Goal: Task Accomplishment & Management: Use online tool/utility

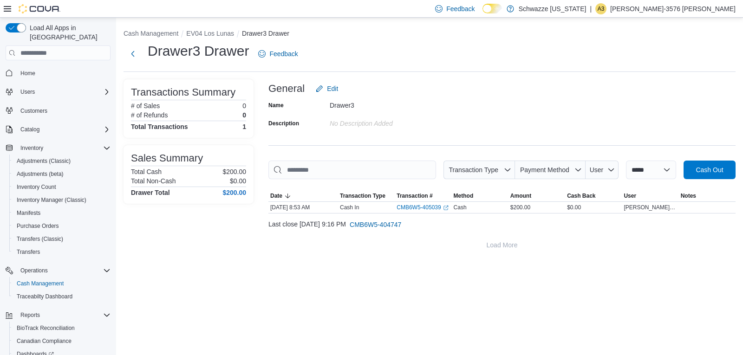
click at [413, 70] on div "Drawer3 Drawer Feedback" at bounding box center [430, 57] width 612 height 30
click at [56, 196] on span "Inventory Manager (Classic)" at bounding box center [52, 199] width 70 height 7
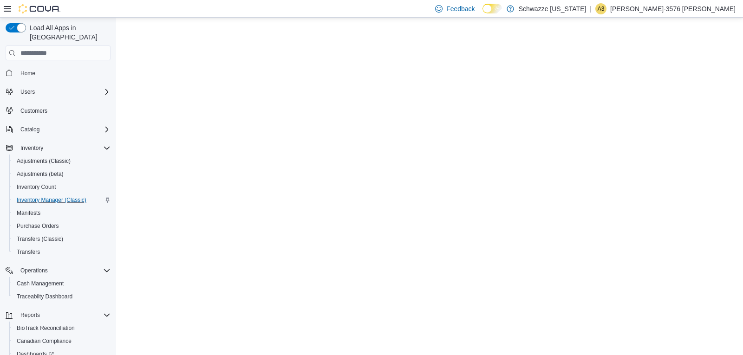
click at [58, 196] on span "Inventory Manager (Classic)" at bounding box center [52, 199] width 70 height 7
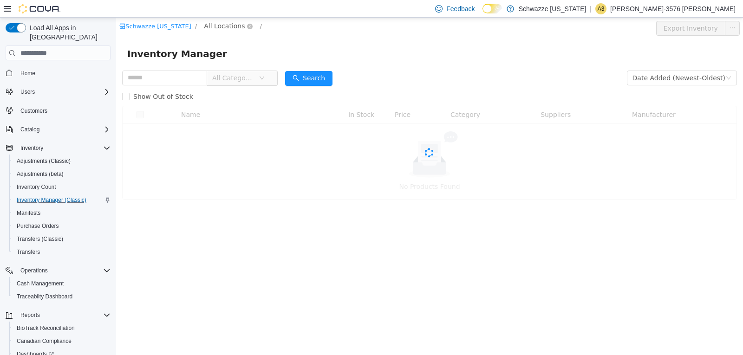
click at [211, 27] on span "All Locations" at bounding box center [224, 26] width 41 height 10
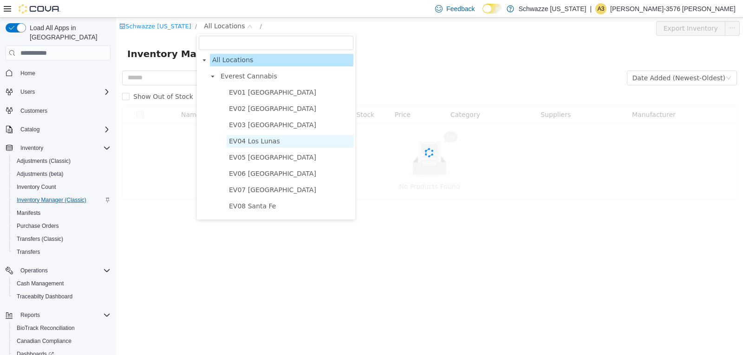
click at [256, 138] on span "EV04 Los Lunas" at bounding box center [254, 141] width 51 height 7
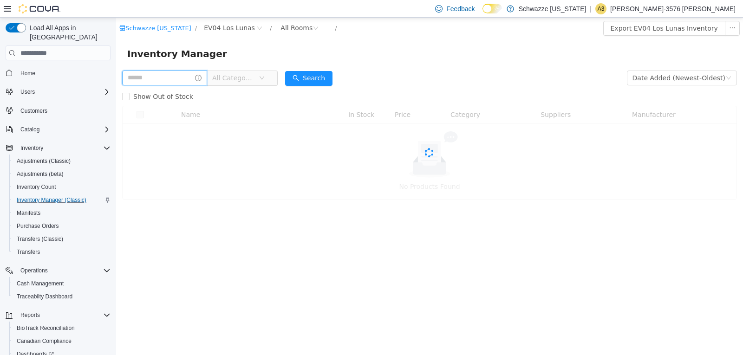
click at [143, 78] on input "text" at bounding box center [164, 78] width 85 height 15
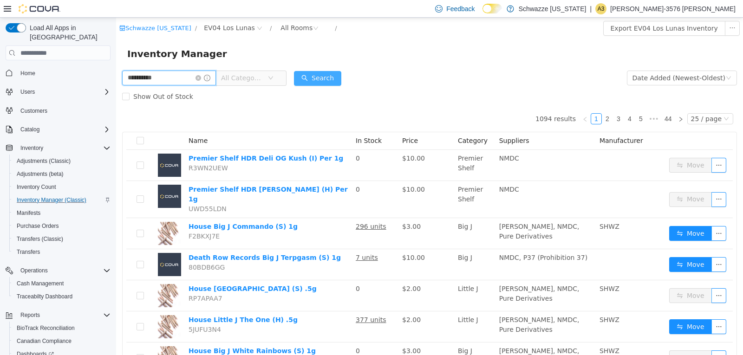
type input "**********"
click at [310, 77] on button "Search" at bounding box center [317, 78] width 47 height 15
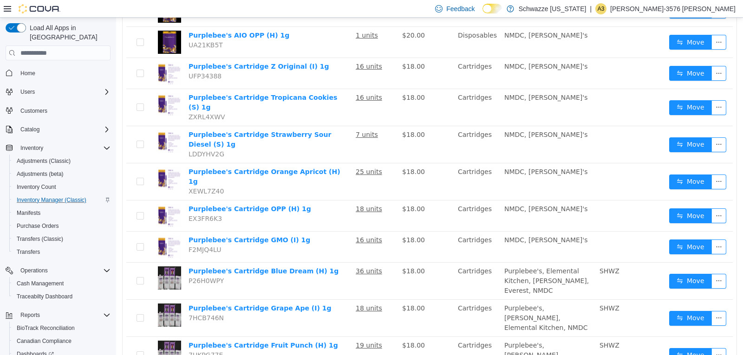
scroll to position [605, 0]
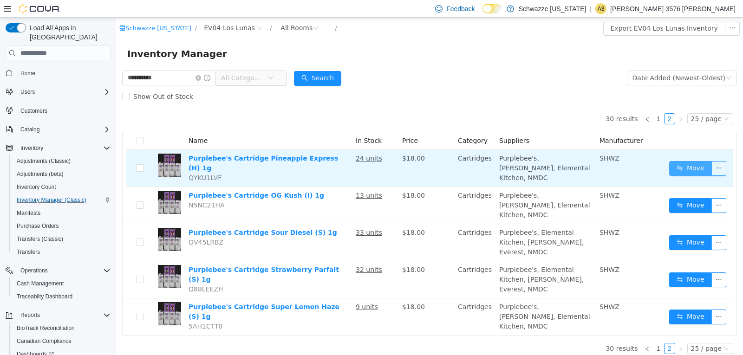
click at [701, 163] on button "Move" at bounding box center [690, 168] width 43 height 15
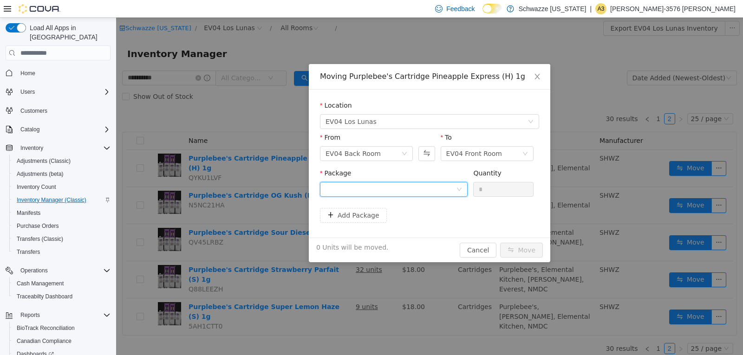
click at [376, 192] on div at bounding box center [391, 190] width 131 height 14
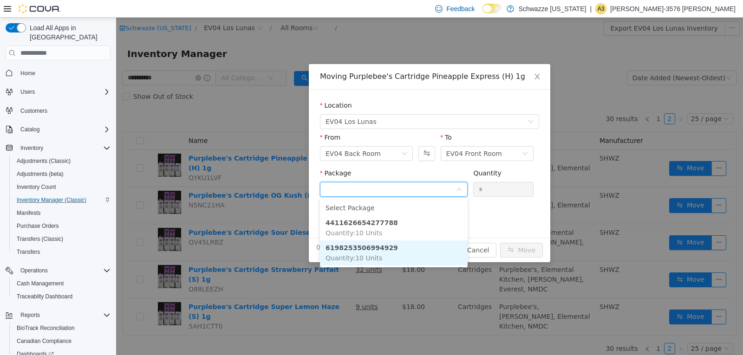
click at [414, 248] on li "6198253506994929 Quantity : 10 Units" at bounding box center [394, 253] width 148 height 25
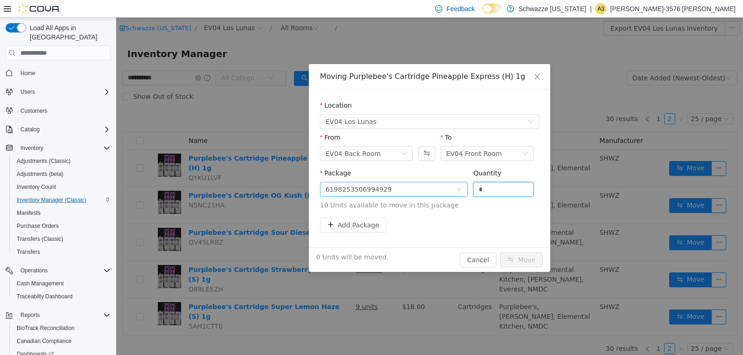
drag, startPoint x: 492, startPoint y: 184, endPoint x: 461, endPoint y: 184, distance: 31.1
click at [461, 184] on span "Package 6198253506994929 Quantity * 10 Units available to move in this package" at bounding box center [429, 190] width 219 height 41
type input "**"
click at [500, 253] on button "Move" at bounding box center [521, 260] width 43 height 15
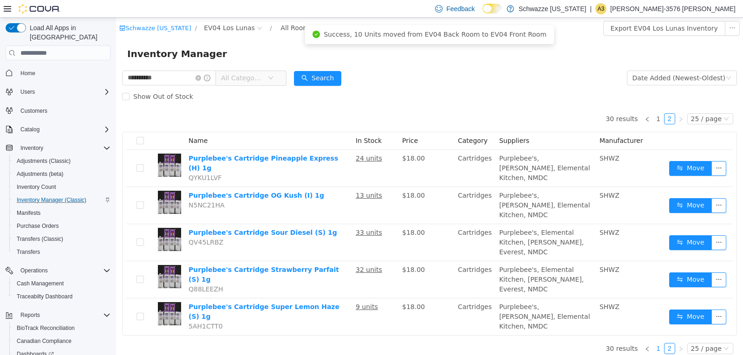
click at [661, 344] on link "1" at bounding box center [659, 349] width 10 height 10
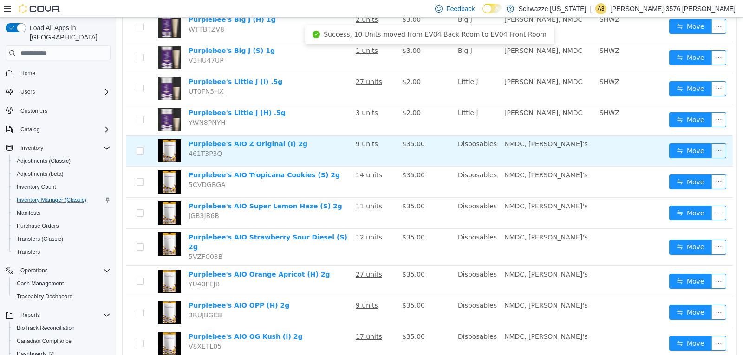
scroll to position [174, 0]
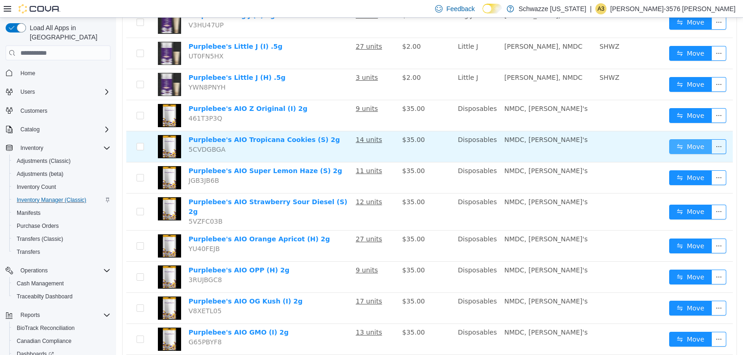
click at [675, 146] on button "Move" at bounding box center [690, 146] width 43 height 15
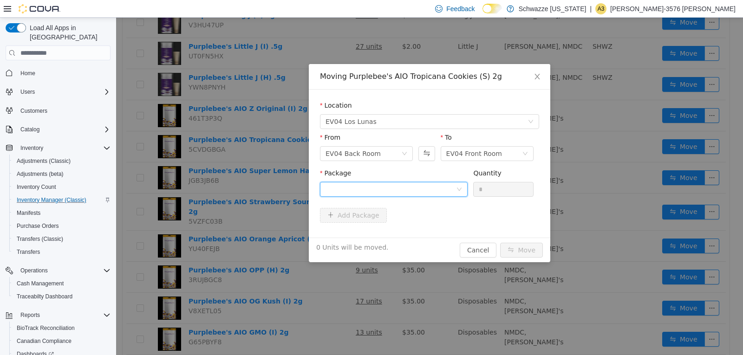
click at [376, 196] on div at bounding box center [394, 189] width 148 height 15
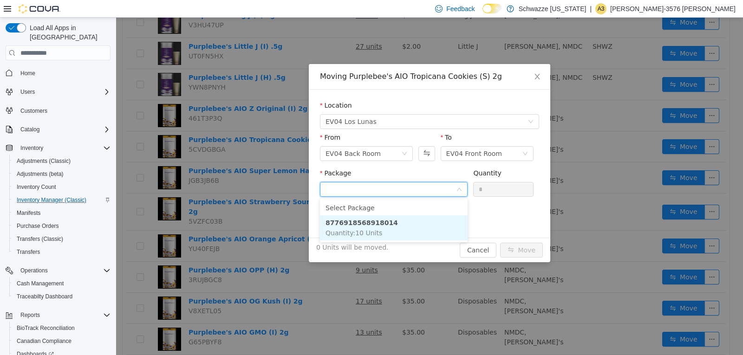
click at [406, 225] on li "8776918568918014 Quantity : 10 Units" at bounding box center [394, 228] width 148 height 25
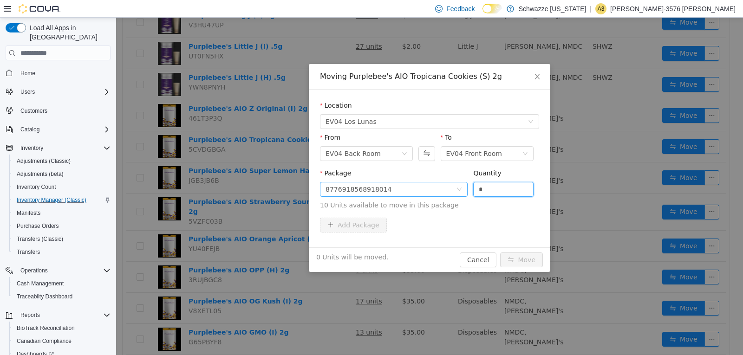
drag, startPoint x: 515, startPoint y: 186, endPoint x: 442, endPoint y: 195, distance: 73.1
click at [443, 195] on span "Package 8776918568918014 Quantity * 10 Units available to move in this package" at bounding box center [429, 190] width 219 height 41
type input "**"
click at [500, 253] on button "Move" at bounding box center [521, 260] width 43 height 15
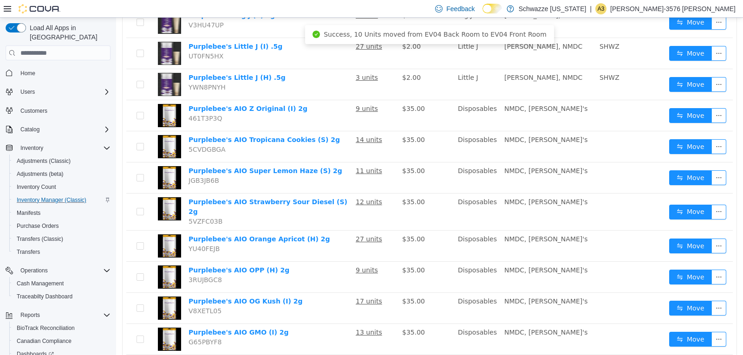
scroll to position [0, 0]
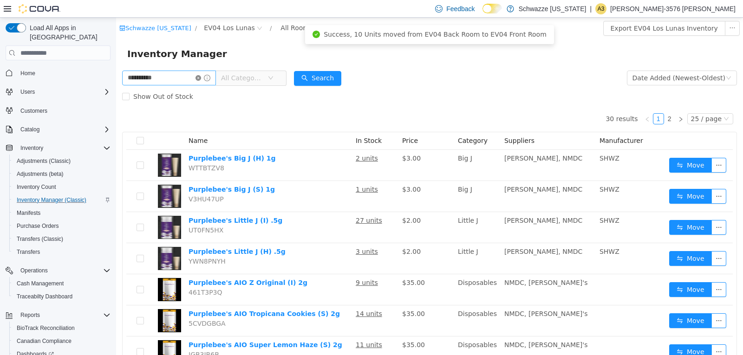
click at [201, 77] on icon "icon: close-circle" at bounding box center [199, 78] width 6 height 6
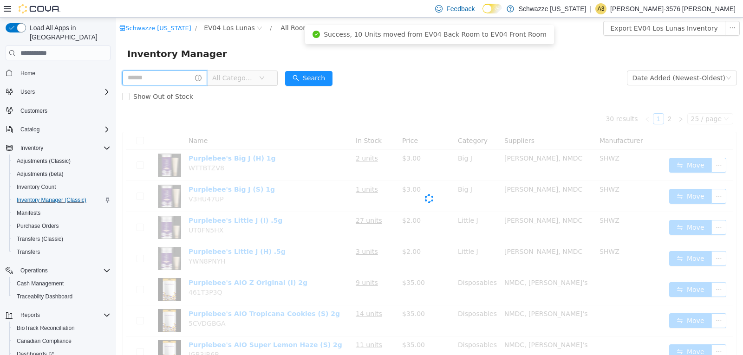
click at [175, 80] on input "text" at bounding box center [164, 78] width 85 height 15
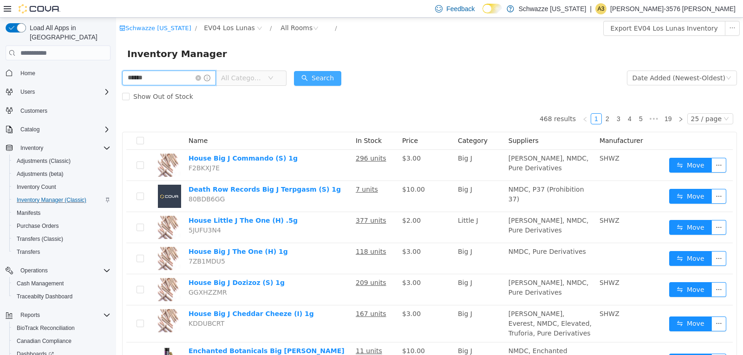
type input "******"
click at [331, 72] on button "Search" at bounding box center [317, 78] width 47 height 15
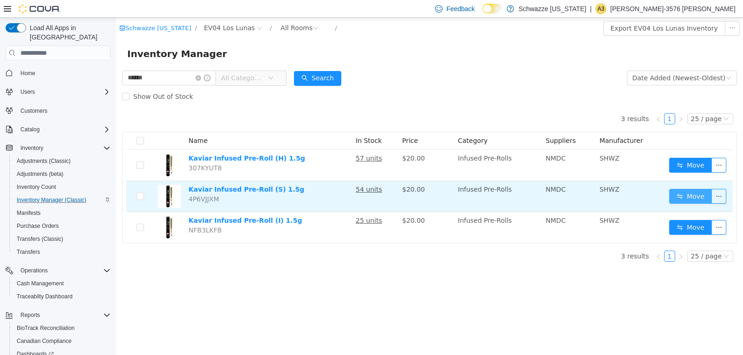
click at [693, 193] on button "Move" at bounding box center [690, 196] width 43 height 15
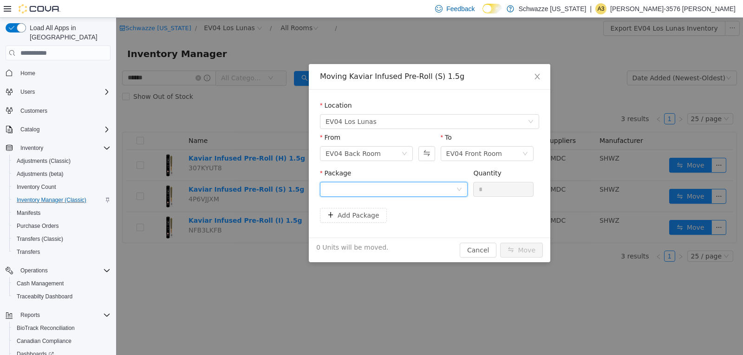
click at [416, 190] on div at bounding box center [391, 190] width 131 height 14
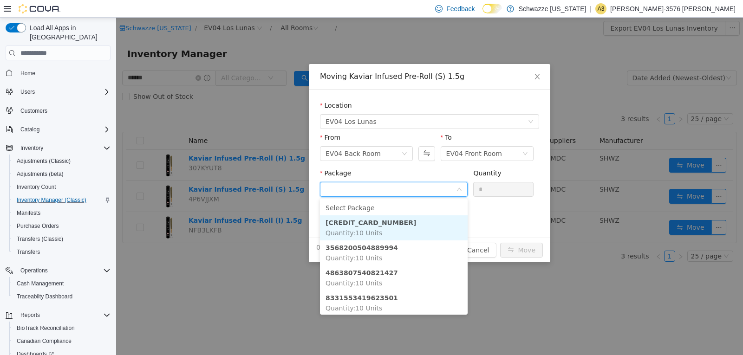
click at [412, 218] on li "[CREDIT_CARD_NUMBER] Quantity : 10 Units" at bounding box center [394, 228] width 148 height 25
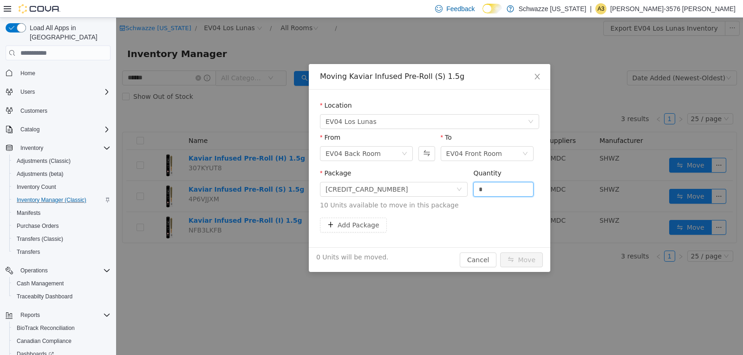
drag, startPoint x: 481, startPoint y: 188, endPoint x: 469, endPoint y: 188, distance: 11.6
click at [469, 188] on div "Package [CREDIT_CARD_NUMBER] Quantity * 10 Units available to move in this pack…" at bounding box center [429, 190] width 219 height 42
type input "**"
click at [500, 253] on button "Move" at bounding box center [521, 260] width 43 height 15
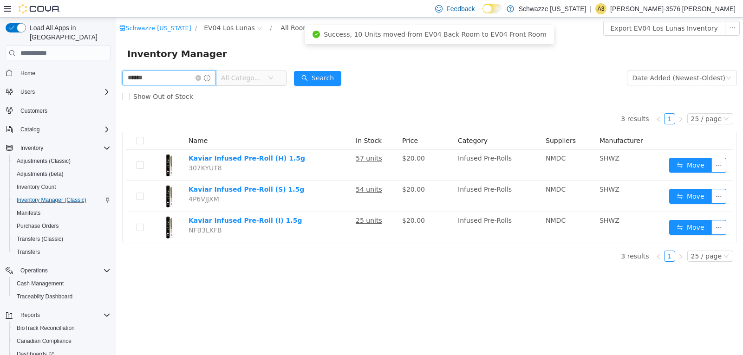
drag, startPoint x: 171, startPoint y: 79, endPoint x: 103, endPoint y: 114, distance: 77.1
click at [116, 114] on html "Schwazze [US_STATE] / EV04 Los Lunas / All Rooms / Export EV04 Los Lunas Invent…" at bounding box center [429, 187] width 627 height 338
type input "****"
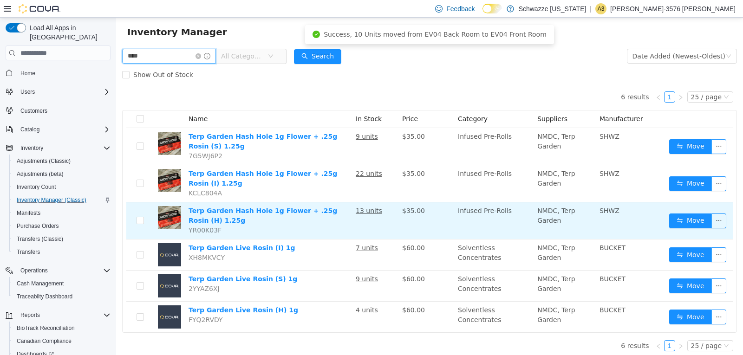
scroll to position [23, 0]
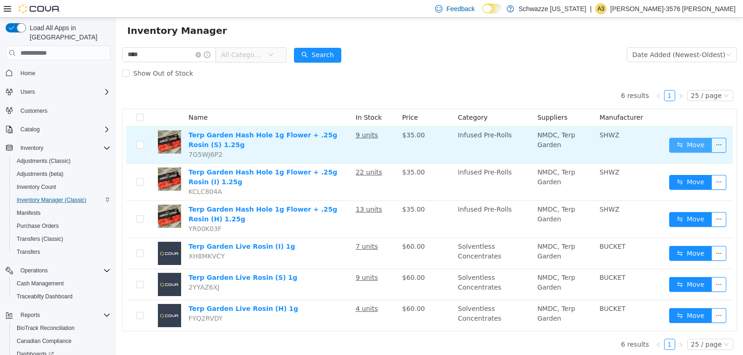
click at [675, 141] on button "Move" at bounding box center [690, 145] width 43 height 15
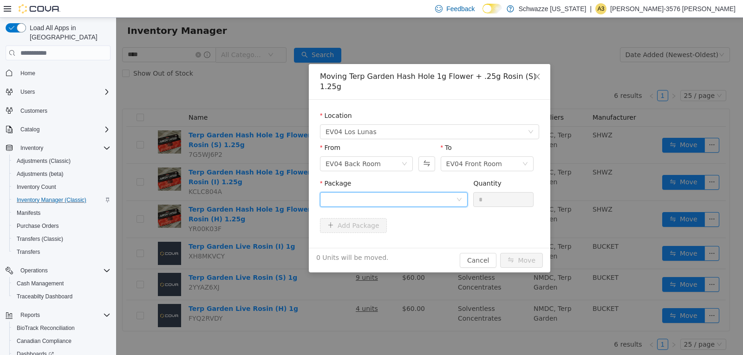
click at [385, 193] on div at bounding box center [391, 200] width 131 height 14
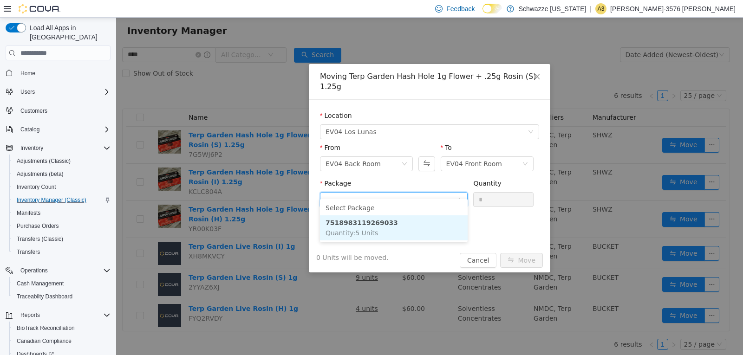
click at [407, 225] on li "7518983119269033 Quantity : 5 Units" at bounding box center [394, 228] width 148 height 25
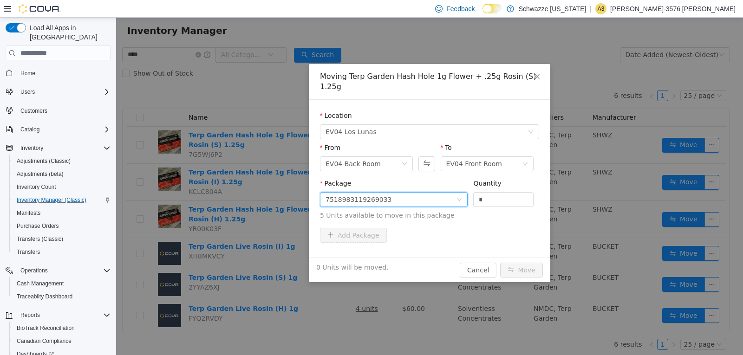
drag, startPoint x: 484, startPoint y: 194, endPoint x: 461, endPoint y: 183, distance: 25.0
click at [461, 183] on span "Package 7518983119269033 Quantity * 5 Units available to move in this package" at bounding box center [429, 200] width 219 height 41
type input "*"
click at [500, 263] on button "Move" at bounding box center [521, 270] width 43 height 15
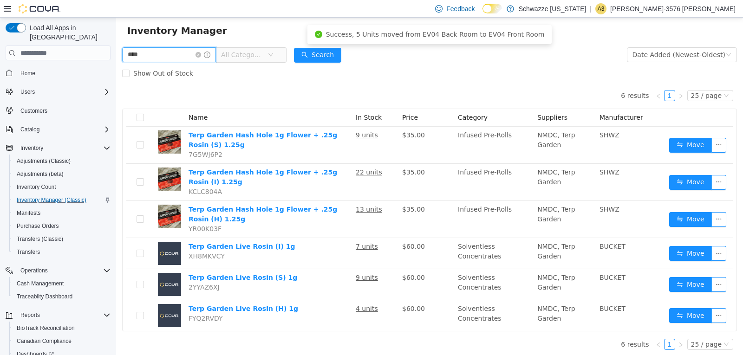
click at [203, 54] on input "****" at bounding box center [169, 54] width 94 height 15
click at [201, 54] on icon "icon: close-circle" at bounding box center [199, 55] width 6 height 6
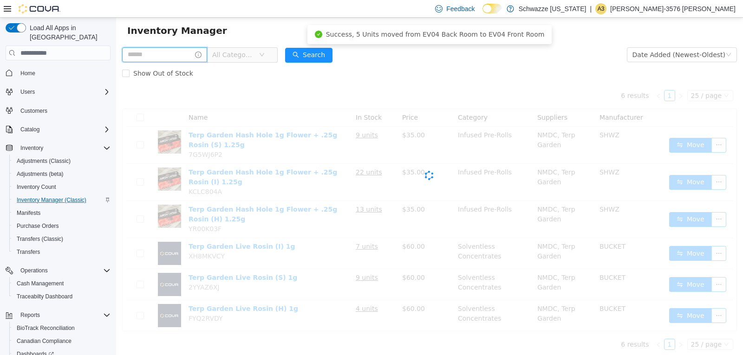
click at [171, 52] on input "text" at bounding box center [164, 54] width 85 height 15
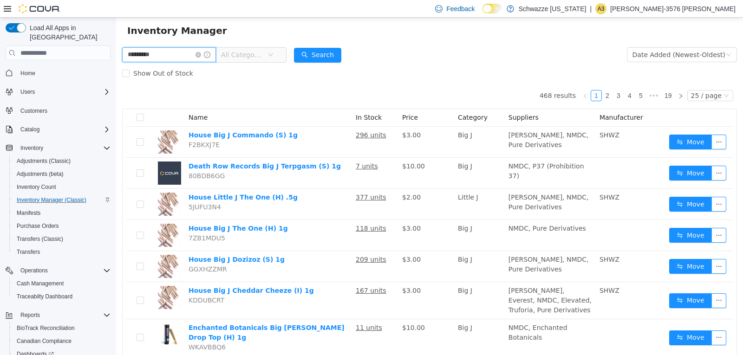
type input "*********"
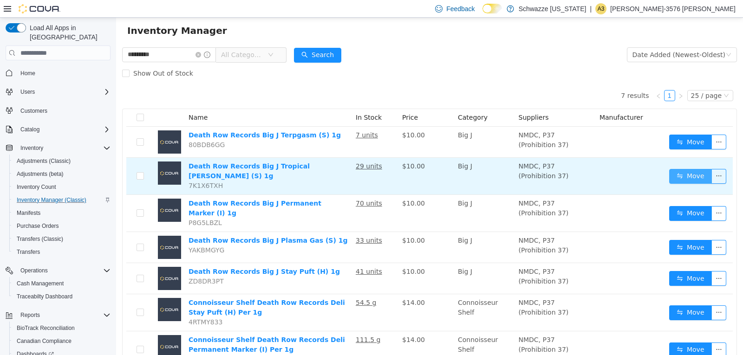
click at [679, 172] on button "Move" at bounding box center [690, 176] width 43 height 15
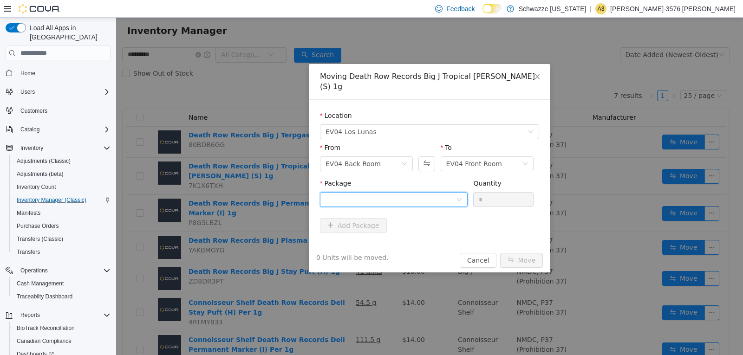
click at [380, 193] on div at bounding box center [391, 200] width 131 height 14
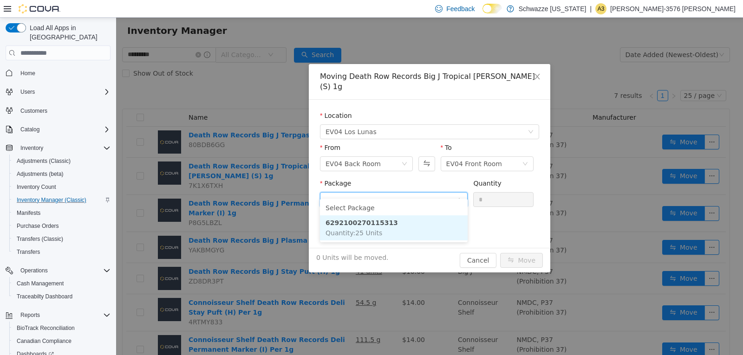
click at [388, 220] on li "6292100270115313 Quantity : 25 Units" at bounding box center [394, 228] width 148 height 25
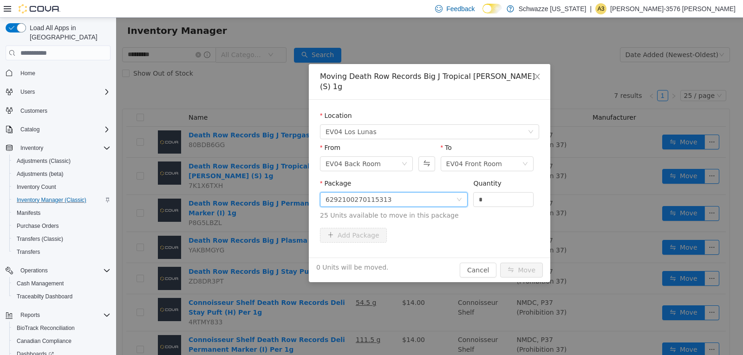
drag, startPoint x: 490, startPoint y: 186, endPoint x: 390, endPoint y: 194, distance: 100.2
click at [392, 194] on span "Package 6292100270115313 Quantity * 25 Units available to move in this package" at bounding box center [429, 200] width 219 height 41
type input "**"
click at [500, 263] on button "Move" at bounding box center [521, 270] width 43 height 15
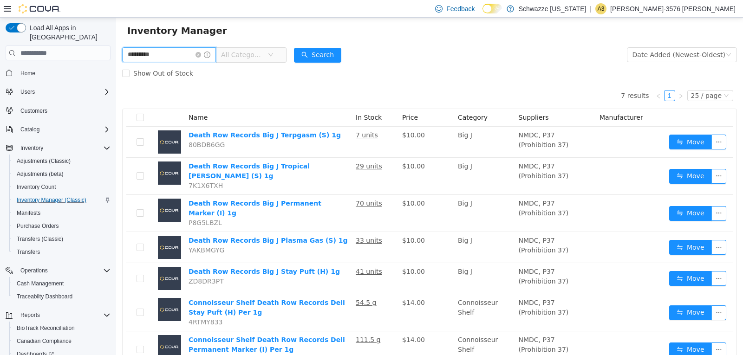
drag, startPoint x: 172, startPoint y: 52, endPoint x: 0, endPoint y: 97, distance: 177.6
click at [116, 97] on html "Schwazze [US_STATE] / EV04 Los Lunas / All Rooms / Export EV04 Los Lunas Invent…" at bounding box center [429, 163] width 627 height 338
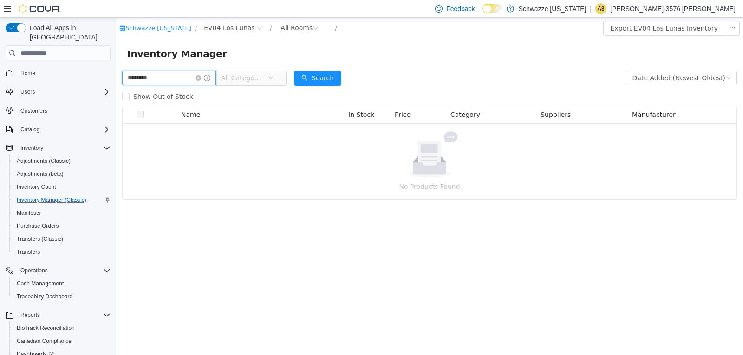
click at [138, 79] on input "********" at bounding box center [169, 78] width 94 height 15
type input "*******"
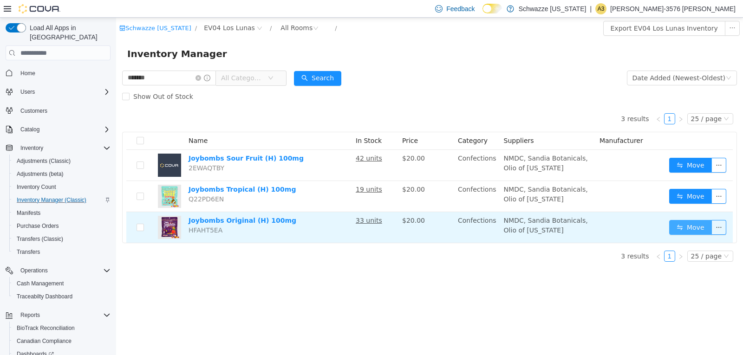
click at [691, 227] on button "Move" at bounding box center [690, 227] width 43 height 15
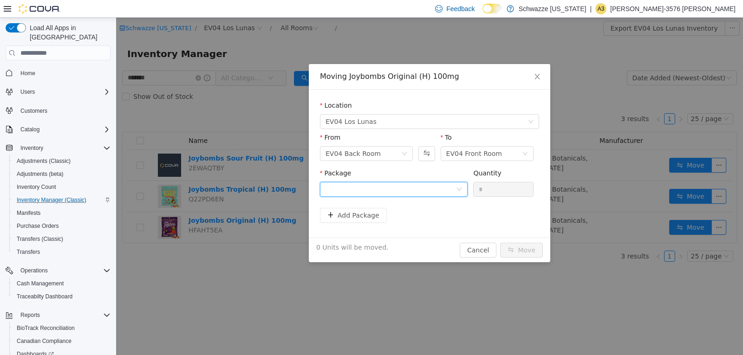
click at [428, 188] on div at bounding box center [391, 190] width 131 height 14
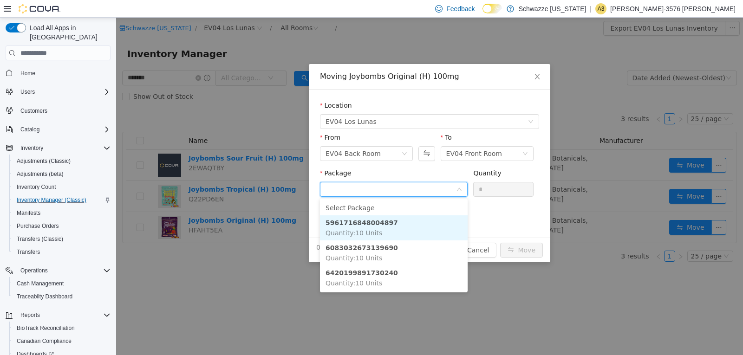
click at [407, 217] on li "5961716848004897 Quantity : 10 Units" at bounding box center [394, 228] width 148 height 25
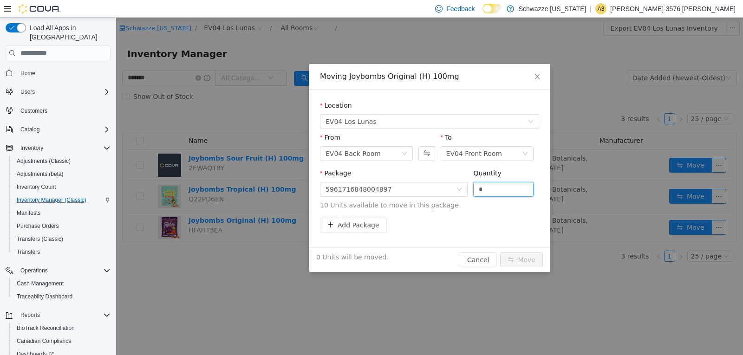
drag, startPoint x: 487, startPoint y: 189, endPoint x: 460, endPoint y: 197, distance: 28.8
click at [461, 196] on span "Package 5961716848004897 Quantity * 10 Units available to move in this package" at bounding box center [429, 190] width 219 height 41
type input "**"
click at [500, 253] on button "Move" at bounding box center [521, 260] width 43 height 15
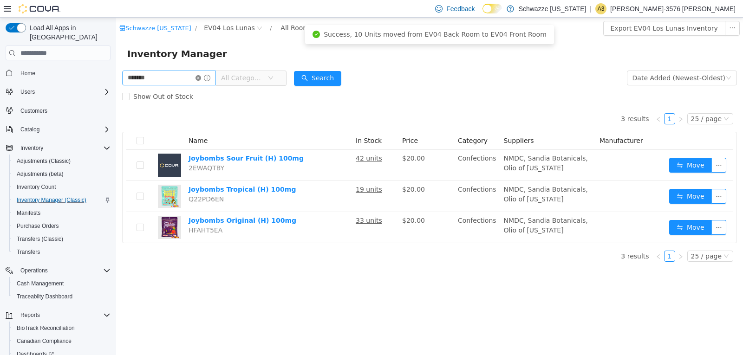
click at [201, 77] on icon "icon: close-circle" at bounding box center [199, 78] width 6 height 6
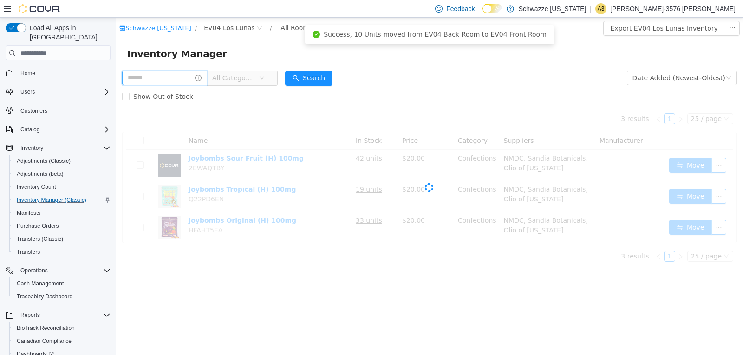
click at [180, 77] on input "text" at bounding box center [164, 78] width 85 height 15
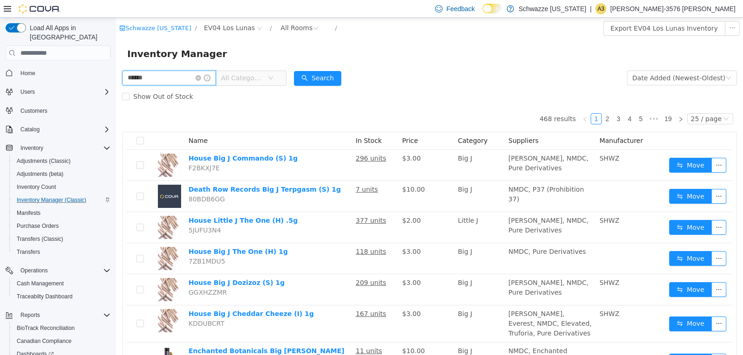
type input "******"
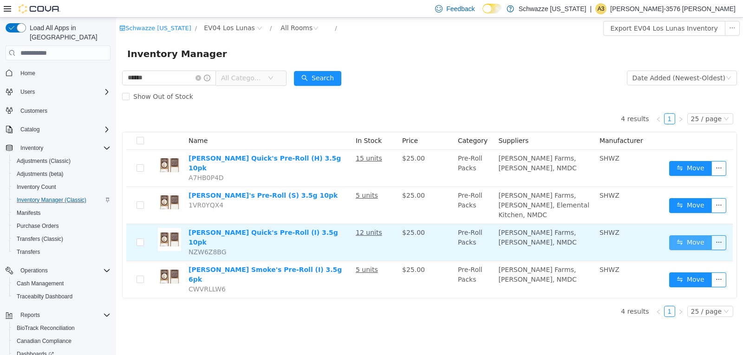
click at [697, 236] on button "Move" at bounding box center [690, 243] width 43 height 15
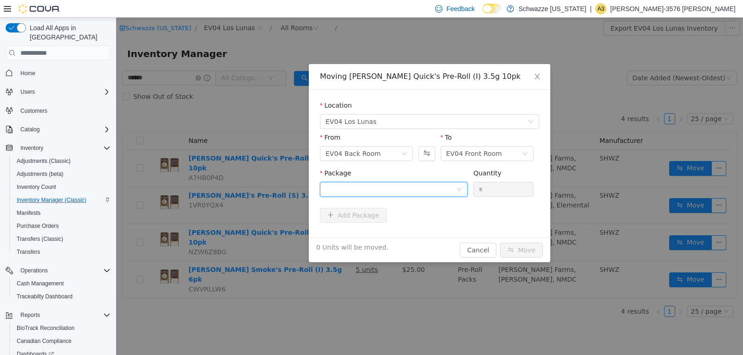
click at [389, 190] on div at bounding box center [391, 190] width 131 height 14
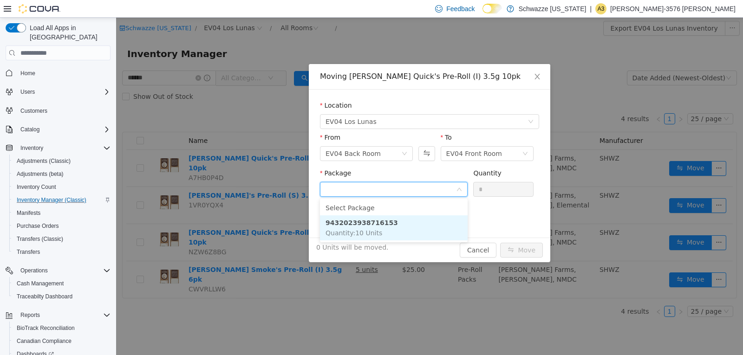
click at [403, 225] on li "9432023938716153 Quantity : 10 Units" at bounding box center [394, 228] width 148 height 25
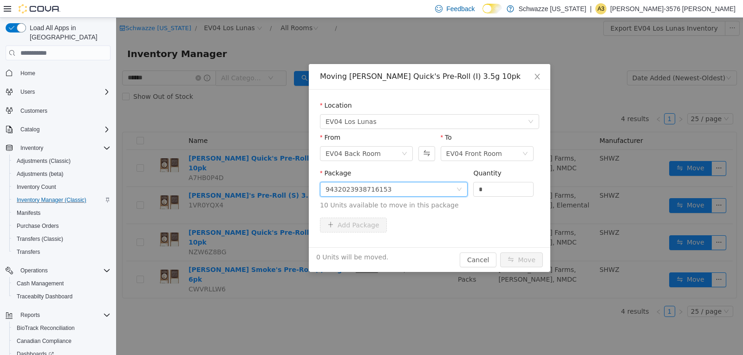
drag, startPoint x: 487, startPoint y: 193, endPoint x: 434, endPoint y: 195, distance: 52.5
click at [441, 195] on span "Package 9432023938716153 Quantity * 10 Units available to move in this package" at bounding box center [429, 190] width 219 height 41
type input "**"
click at [500, 253] on button "Move" at bounding box center [521, 260] width 43 height 15
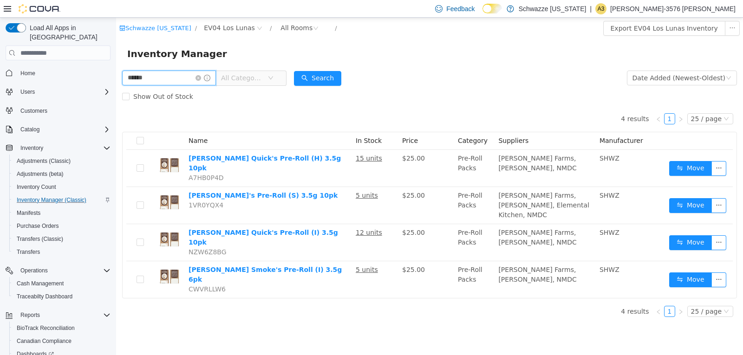
drag, startPoint x: 173, startPoint y: 79, endPoint x: 93, endPoint y: 85, distance: 79.6
click at [116, 85] on html "Schwazze [US_STATE] / EV04 Los Lunas / All Rooms / Export EV04 Los Lunas Invent…" at bounding box center [429, 187] width 627 height 338
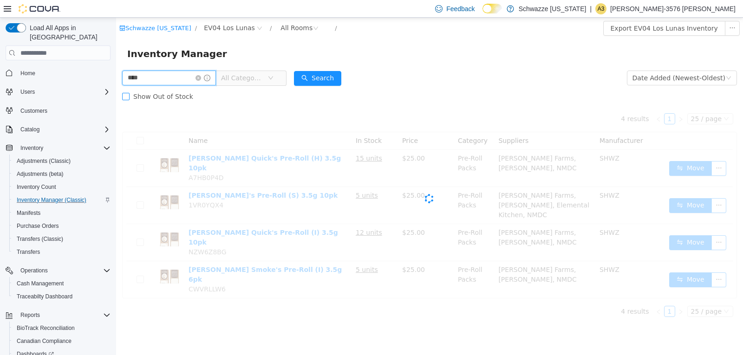
type input "****"
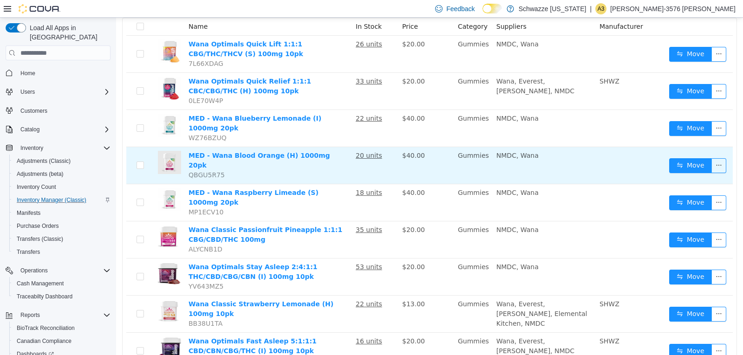
scroll to position [209, 0]
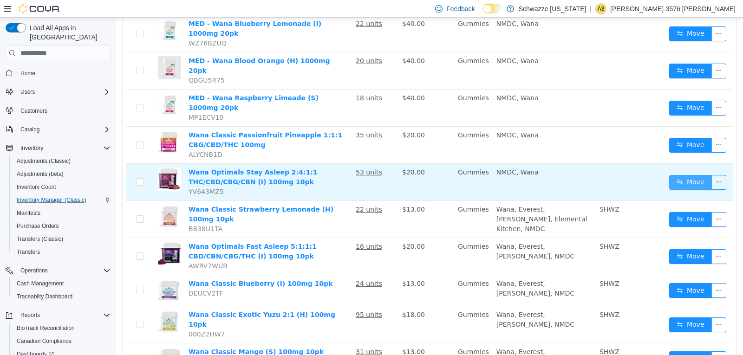
click at [680, 175] on button "Move" at bounding box center [690, 182] width 43 height 15
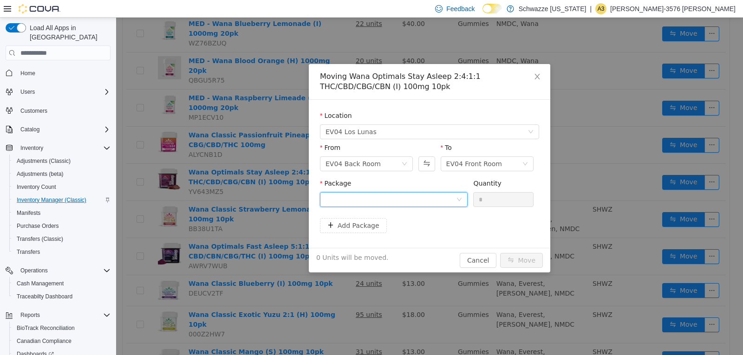
click at [420, 203] on div at bounding box center [391, 200] width 131 height 14
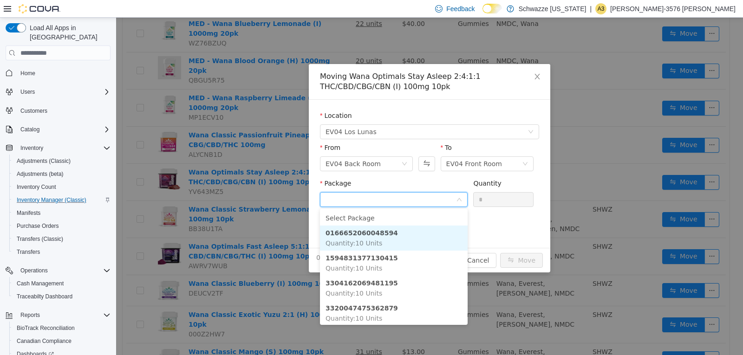
click at [402, 234] on li "0166652060048594 Quantity : 10 Units" at bounding box center [394, 238] width 148 height 25
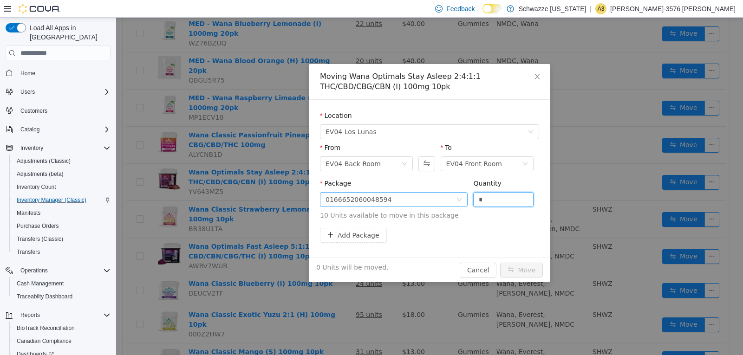
drag, startPoint x: 484, startPoint y: 198, endPoint x: 459, endPoint y: 200, distance: 25.2
click at [459, 200] on span "Package 0166652060048594 Quantity * 10 Units available to move in this package" at bounding box center [429, 200] width 219 height 41
type input "**"
click at [500, 263] on button "Move" at bounding box center [521, 270] width 43 height 15
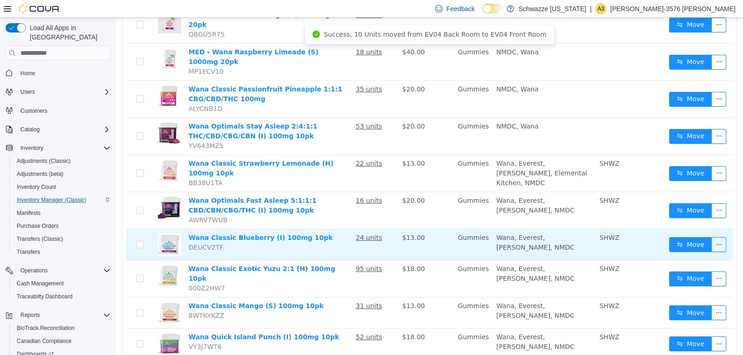
scroll to position [255, 0]
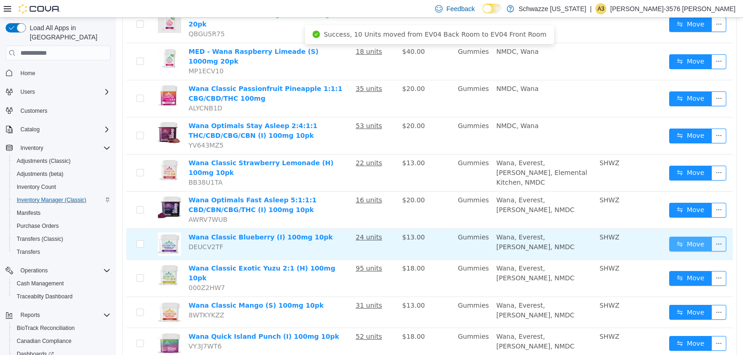
click at [679, 237] on button "Move" at bounding box center [690, 244] width 43 height 15
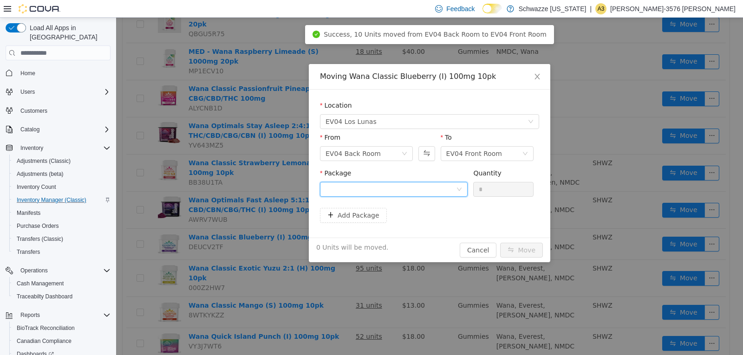
click at [431, 189] on div at bounding box center [391, 190] width 131 height 14
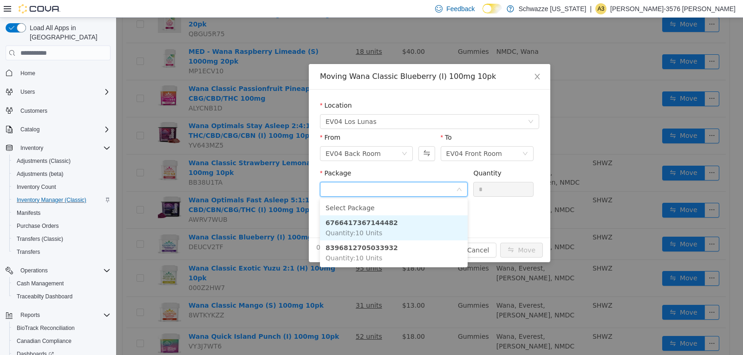
click at [420, 225] on li "6766417367144482 Quantity : 10 Units" at bounding box center [394, 228] width 148 height 25
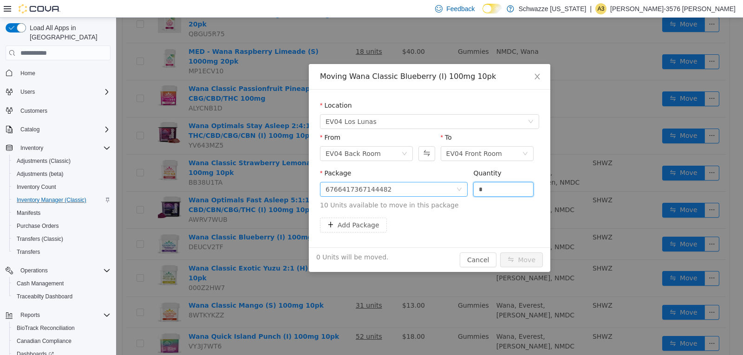
drag, startPoint x: 488, startPoint y: 188, endPoint x: 460, endPoint y: 187, distance: 27.9
click at [461, 187] on span "Package 6766417367144482 Quantity * 10 Units available to move in this package" at bounding box center [429, 190] width 219 height 41
type input "**"
click at [500, 253] on button "Move" at bounding box center [521, 260] width 43 height 15
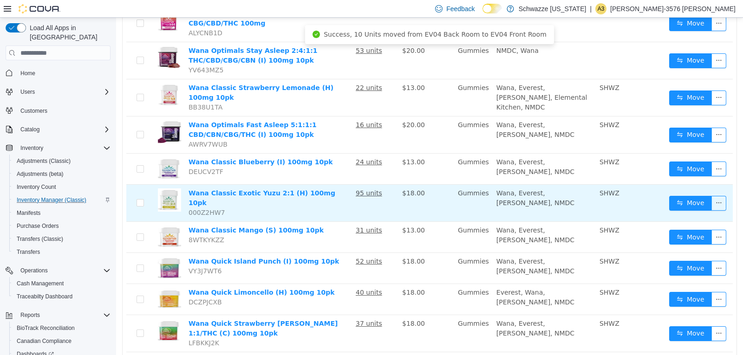
scroll to position [355, 0]
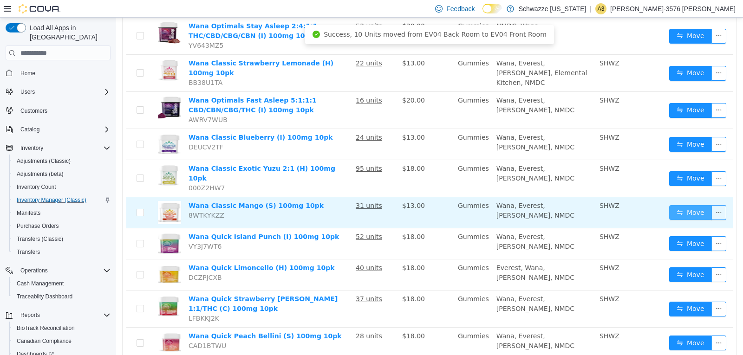
click at [692, 205] on button "Move" at bounding box center [690, 212] width 43 height 15
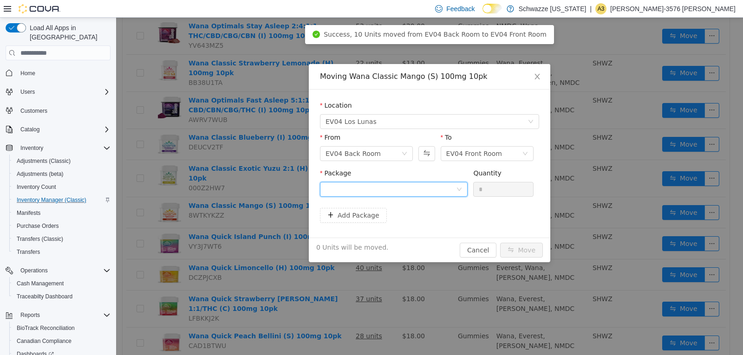
click at [360, 190] on div at bounding box center [391, 190] width 131 height 14
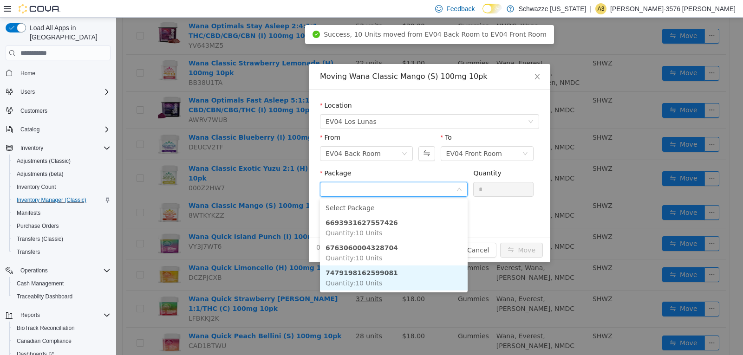
click at [411, 271] on li "7479198162599081 Quantity : 10 Units" at bounding box center [394, 278] width 148 height 25
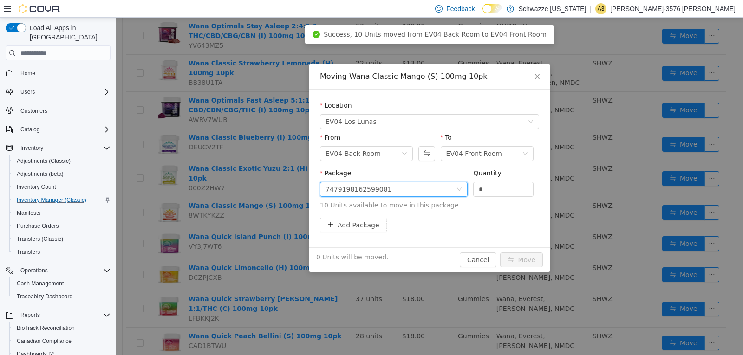
drag, startPoint x: 417, startPoint y: 193, endPoint x: 386, endPoint y: 192, distance: 31.1
click at [389, 192] on span "Package 7479198162599081 Quantity * 10 Units available to move in this package" at bounding box center [429, 190] width 219 height 41
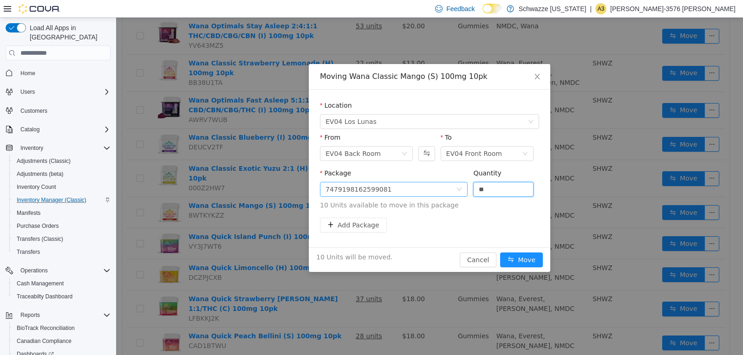
type input "**"
click at [500, 253] on button "Move" at bounding box center [521, 260] width 43 height 15
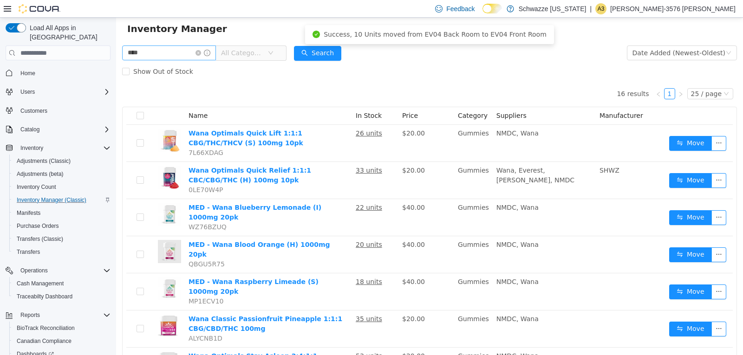
scroll to position [0, 0]
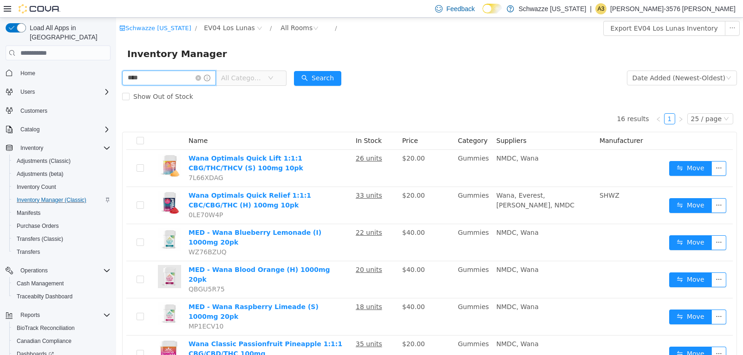
drag, startPoint x: 180, startPoint y: 81, endPoint x: 0, endPoint y: 74, distance: 179.9
click at [116, 74] on html "Schwazze [US_STATE] / EV04 Los Lunas / All Rooms / Export EV04 Los Lunas Invent…" at bounding box center [429, 187] width 627 height 338
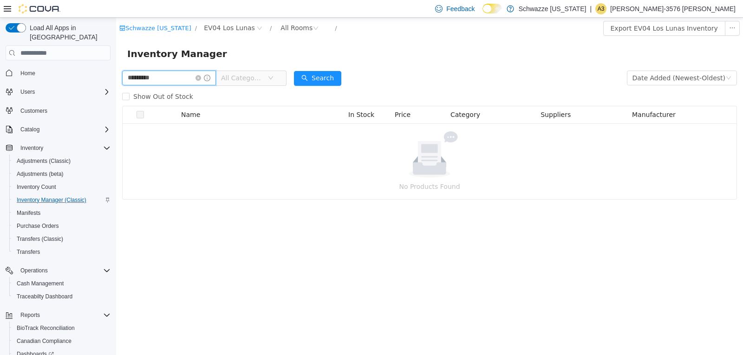
type input "*********"
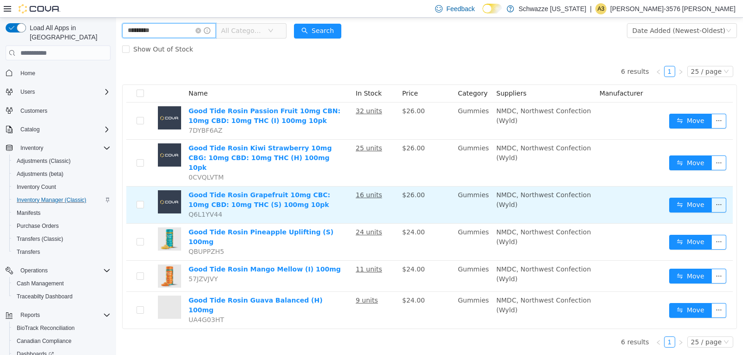
scroll to position [91, 0]
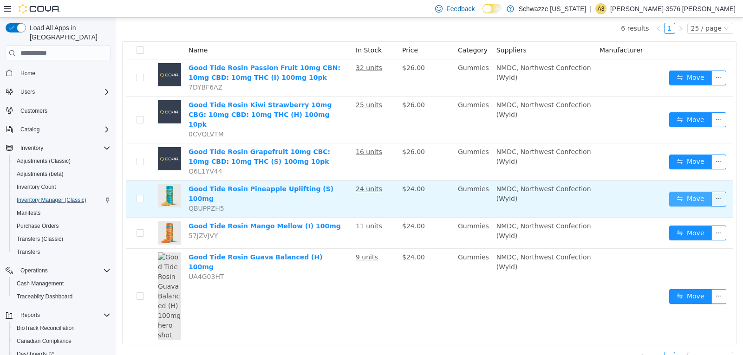
click at [676, 192] on button "Move" at bounding box center [690, 199] width 43 height 15
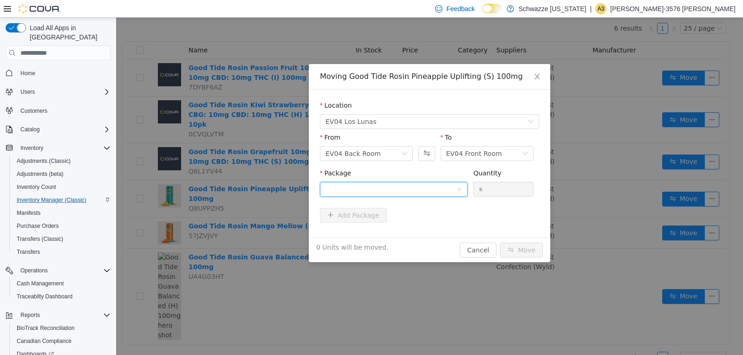
click at [379, 187] on div at bounding box center [391, 190] width 131 height 14
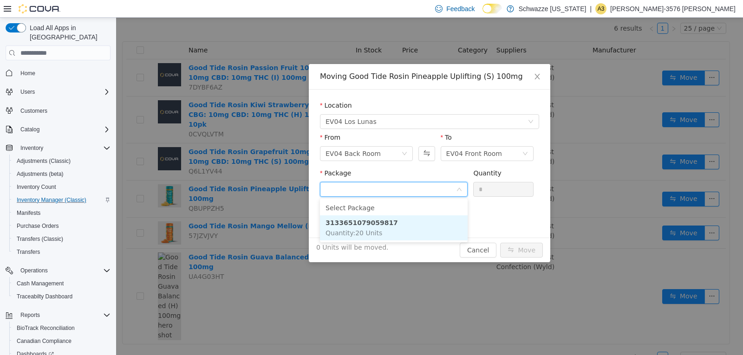
click at [411, 226] on li "3133651079059817 Quantity : 20 Units" at bounding box center [394, 228] width 148 height 25
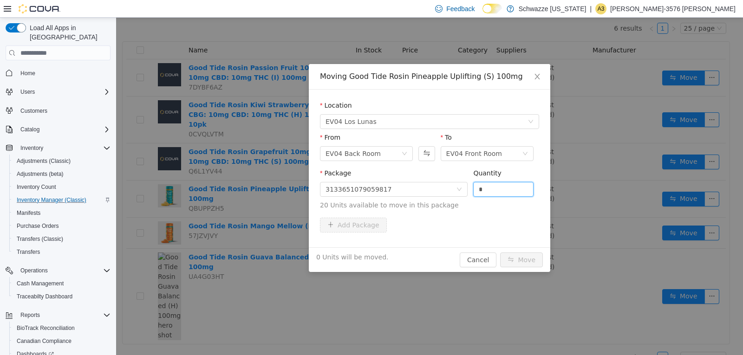
click at [331, 227] on form "Location EV04 [GEOGRAPHIC_DATA] From EV04 Back Room To EV04 Front Room Package …" at bounding box center [429, 169] width 219 height 136
type input "**"
click at [500, 253] on button "Move" at bounding box center [521, 260] width 43 height 15
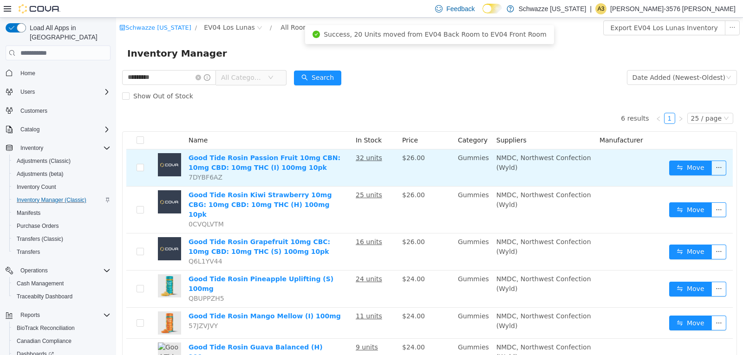
scroll to position [0, 0]
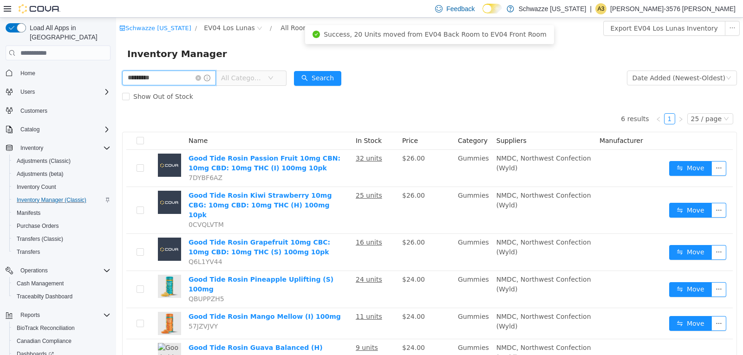
drag, startPoint x: 164, startPoint y: 74, endPoint x: 0, endPoint y: 111, distance: 168.1
click at [116, 111] on html "Schwazze [US_STATE] / EV04 Los Lunas / All Rooms / Export EV04 Los Lunas Invent…" at bounding box center [429, 187] width 627 height 338
type input "******"
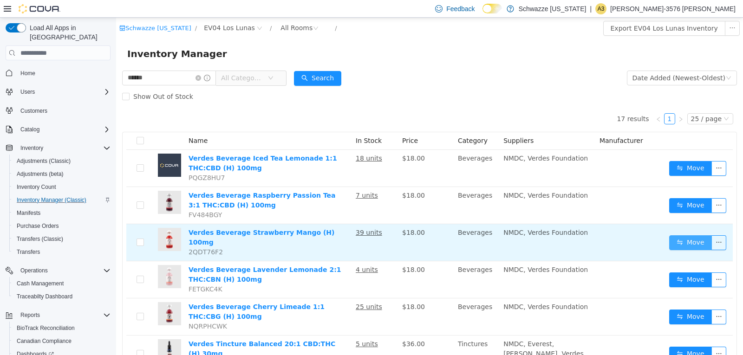
click at [673, 240] on button "Move" at bounding box center [690, 243] width 43 height 15
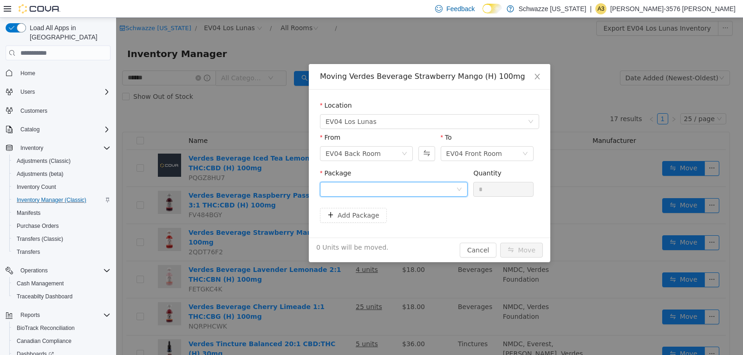
click at [424, 196] on div at bounding box center [391, 190] width 131 height 14
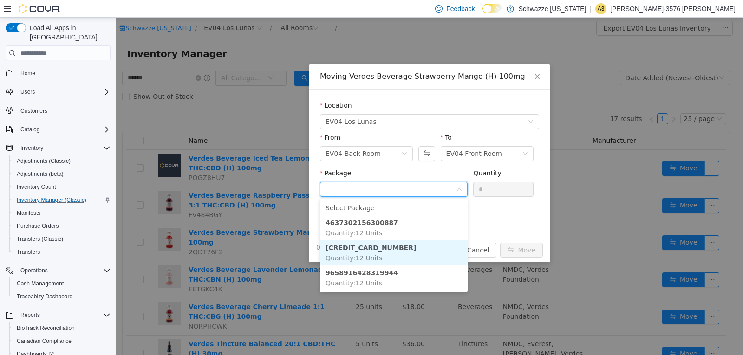
click at [429, 265] on li "[CREDIT_CARD_NUMBER] Quantity : 12 Units" at bounding box center [394, 253] width 148 height 25
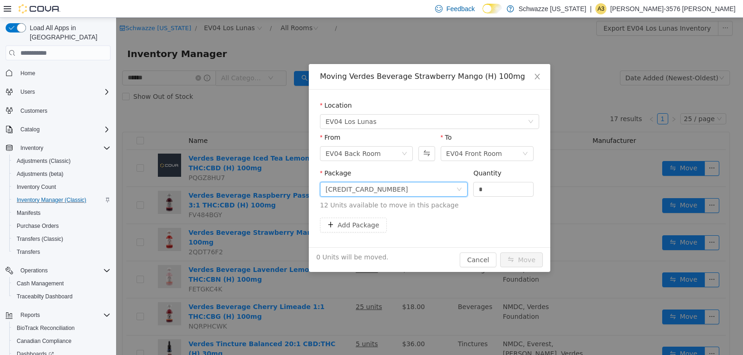
click at [370, 190] on div "[CREDIT_CARD_NUMBER]" at bounding box center [367, 190] width 83 height 14
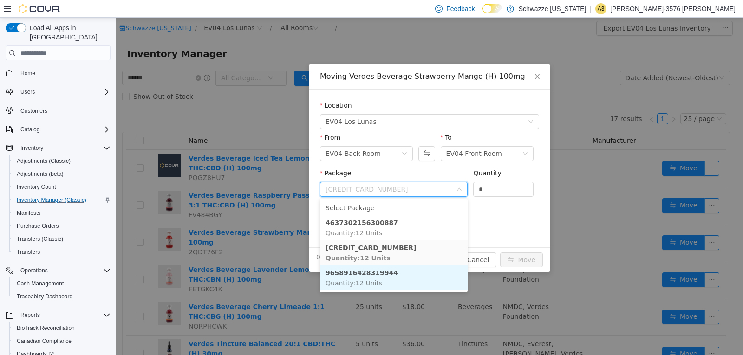
click at [397, 273] on li "9658916428319944 Quantity : 12 Units" at bounding box center [394, 278] width 148 height 25
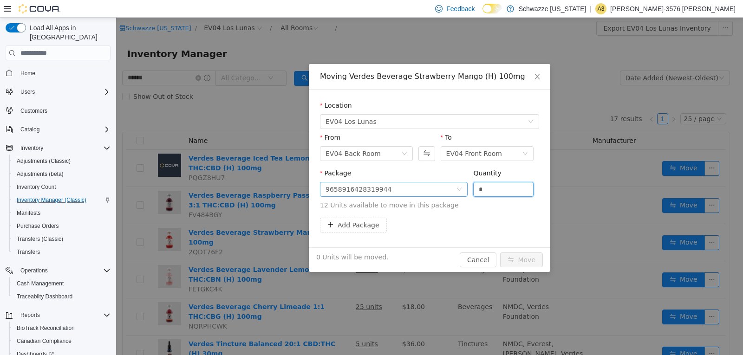
drag, startPoint x: 505, startPoint y: 190, endPoint x: 423, endPoint y: 190, distance: 82.2
click at [426, 190] on span "Package 9658916428319944 Quantity * 12 Units available to move in this package" at bounding box center [429, 190] width 219 height 41
type input "**"
click at [500, 253] on button "Move" at bounding box center [521, 260] width 43 height 15
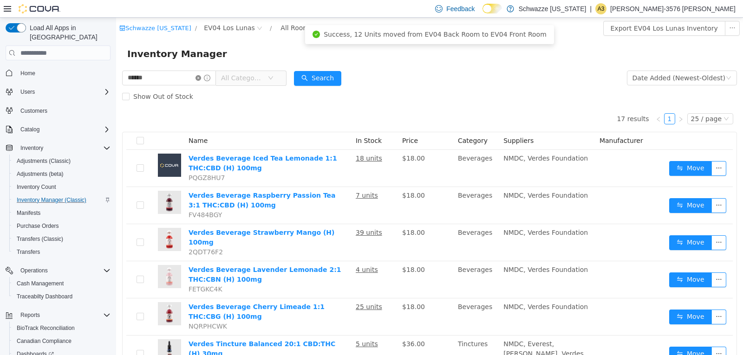
click at [201, 77] on icon "icon: close-circle" at bounding box center [199, 78] width 6 height 6
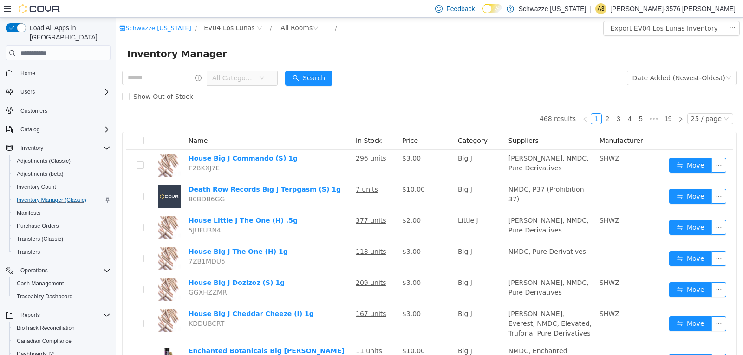
click at [419, 32] on div "Schwazze [US_STATE] / EV04 Los Lunas / All Rooms /" at bounding box center [377, 28] width 517 height 15
